Goal: Information Seeking & Learning: Find contact information

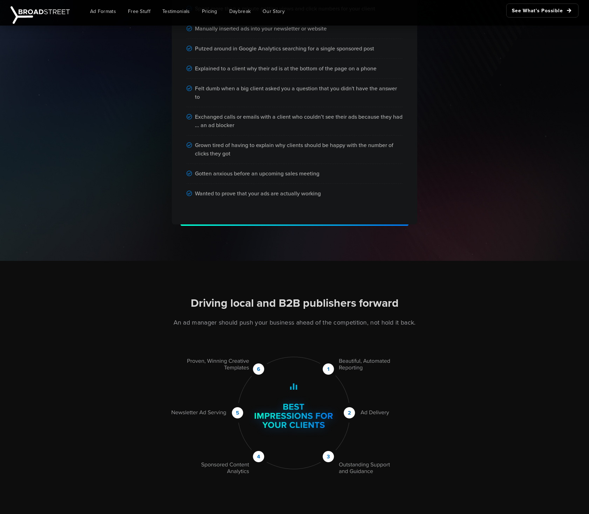
scroll to position [580, 0]
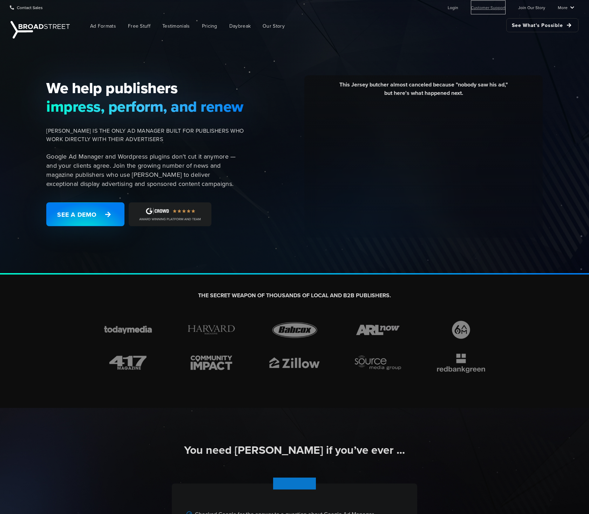
click at [487, 7] on link "Customer Support" at bounding box center [488, 7] width 35 height 14
